Goal: Information Seeking & Learning: Learn about a topic

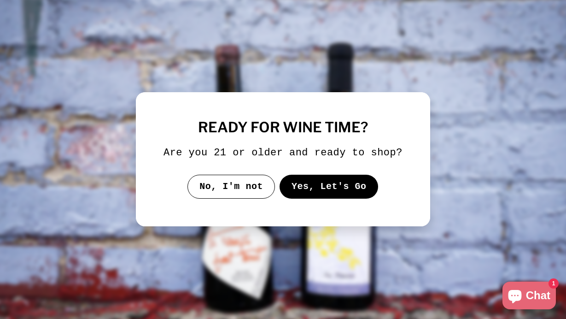
click at [319, 199] on button "Yes, Let's Go" at bounding box center [329, 187] width 99 height 24
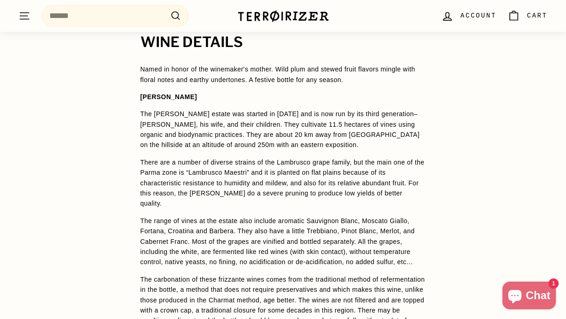
scroll to position [700, 0]
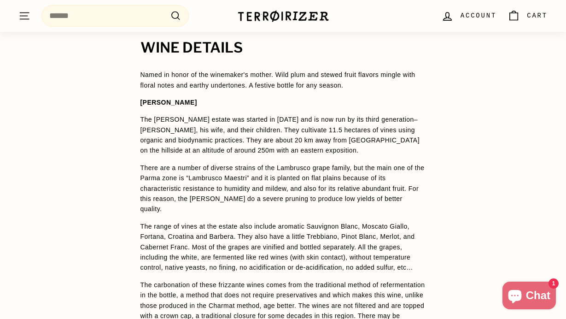
click at [327, 114] on p "The [PERSON_NAME] estate was started in [DATE] and is now run by its third gene…" at bounding box center [284, 134] width 286 height 41
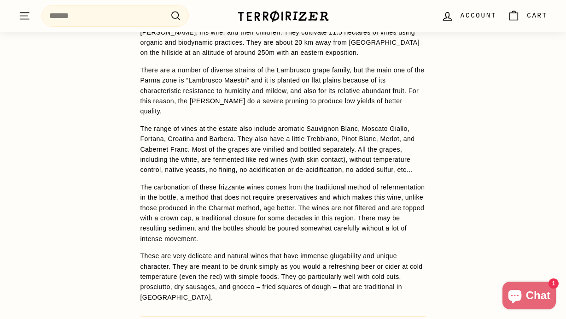
scroll to position [814, 0]
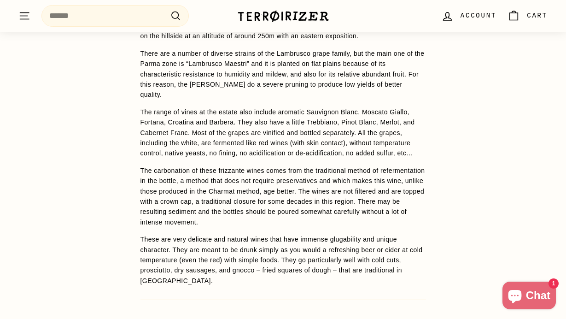
click at [320, 234] on p "These are very delicate and natural wines that have immense glugability and uni…" at bounding box center [284, 260] width 286 height 52
click at [287, 236] on p "These are very delicate and natural wines that have immense glugability and uni…" at bounding box center [284, 260] width 286 height 52
click at [336, 236] on p "These are very delicate and natural wines that have immense glugability and uni…" at bounding box center [284, 260] width 286 height 52
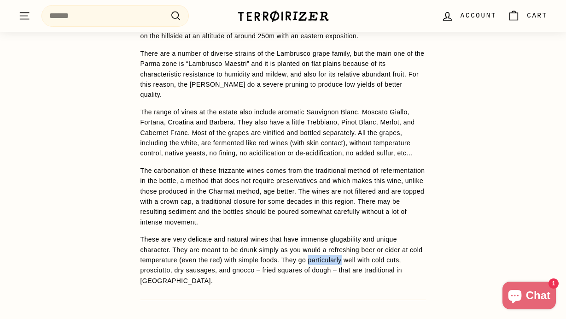
click at [336, 236] on p "These are very delicate and natural wines that have immense glugability and uni…" at bounding box center [284, 260] width 286 height 52
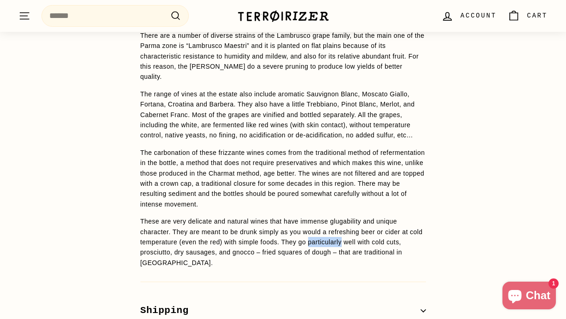
scroll to position [841, 0]
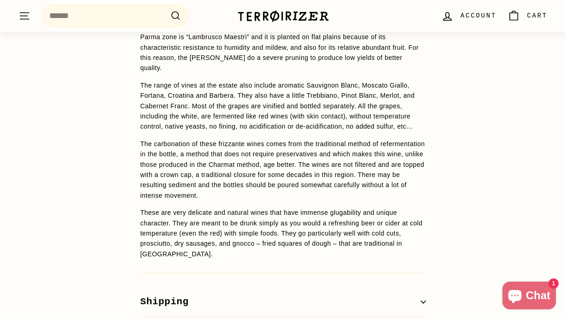
click at [298, 218] on p "These are very delicate and natural wines that have immense glugability and uni…" at bounding box center [284, 233] width 286 height 52
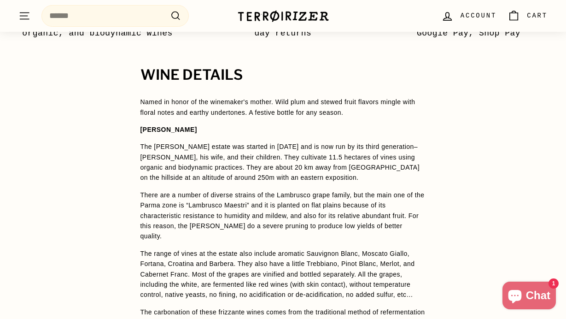
scroll to position [674, 0]
